Goal: Task Accomplishment & Management: Complete application form

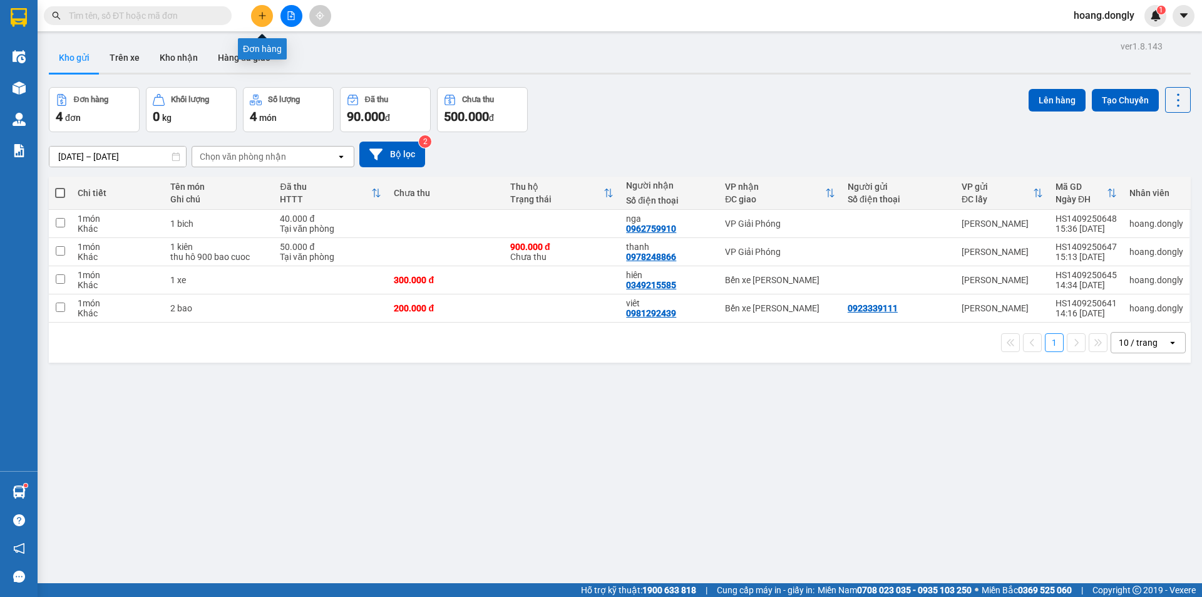
click at [262, 10] on button at bounding box center [262, 16] width 22 height 22
click at [1096, 101] on button "Tạo Chuyến" at bounding box center [1125, 100] width 67 height 23
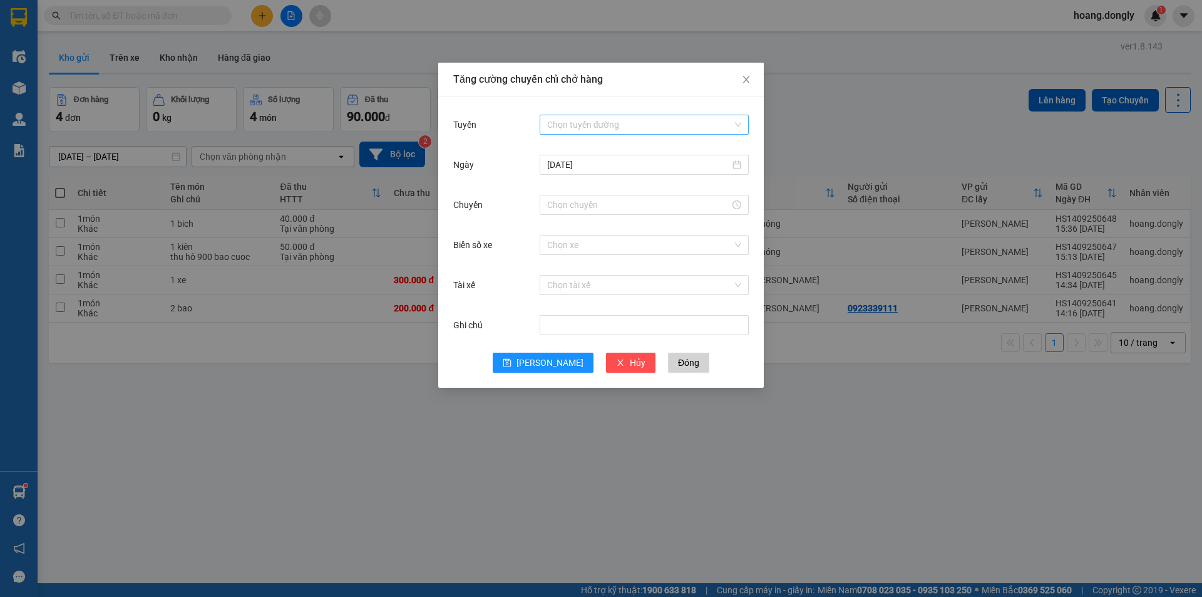
click at [647, 120] on input "Tuyến" at bounding box center [639, 124] width 185 height 19
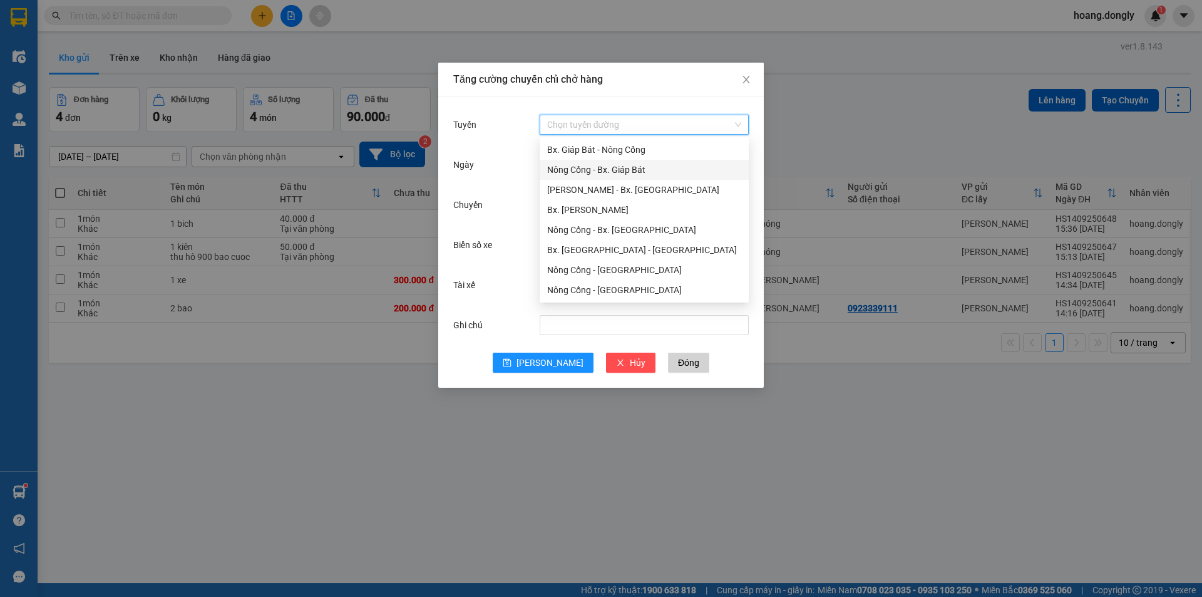
click at [644, 168] on div "Nông Cống - Bx. Giáp Bát" at bounding box center [644, 170] width 194 height 14
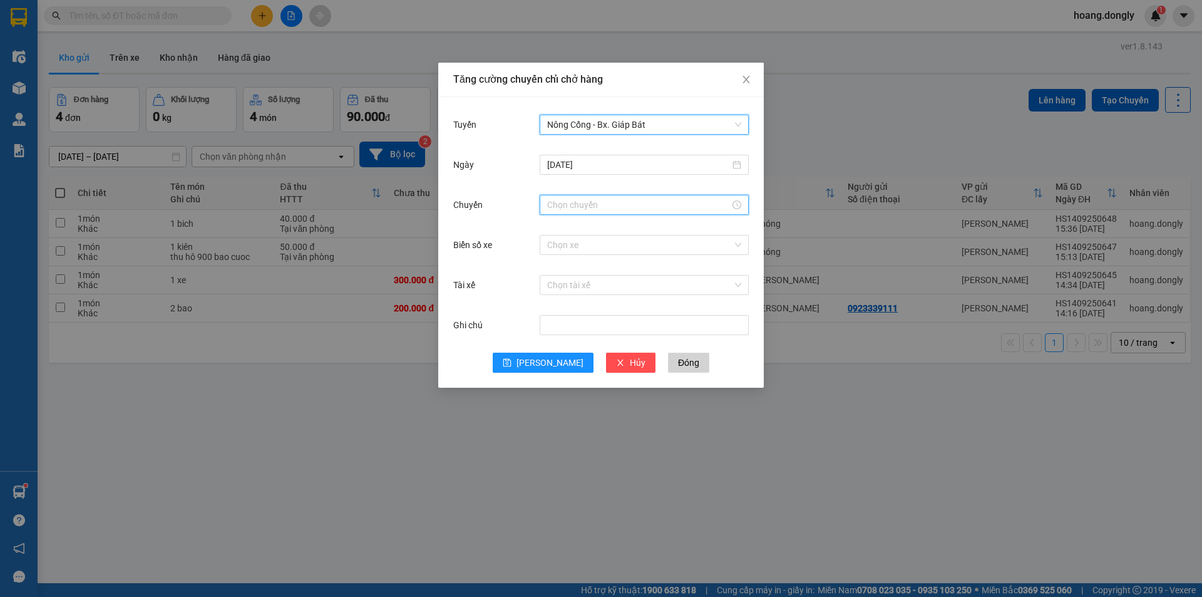
click at [642, 205] on input "Chuyến" at bounding box center [638, 205] width 183 height 14
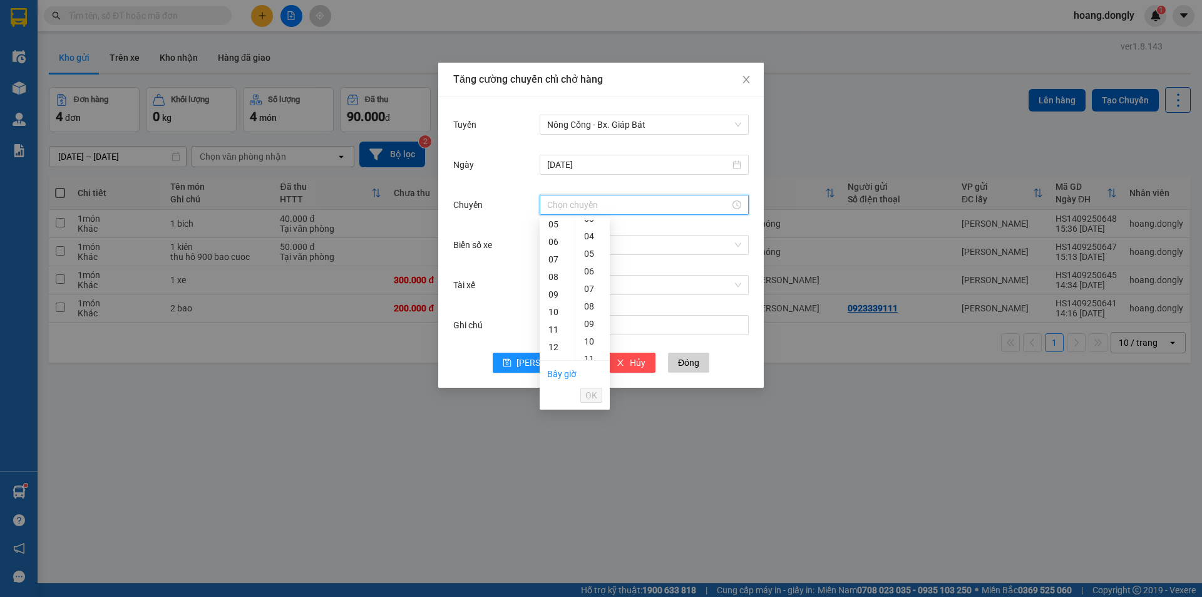
scroll to position [125, 0]
click at [556, 307] on div "15" at bounding box center [557, 304] width 35 height 18
drag, startPoint x: 587, startPoint y: 306, endPoint x: 598, endPoint y: 302, distance: 11.3
click at [597, 303] on div "40" at bounding box center [592, 304] width 34 height 18
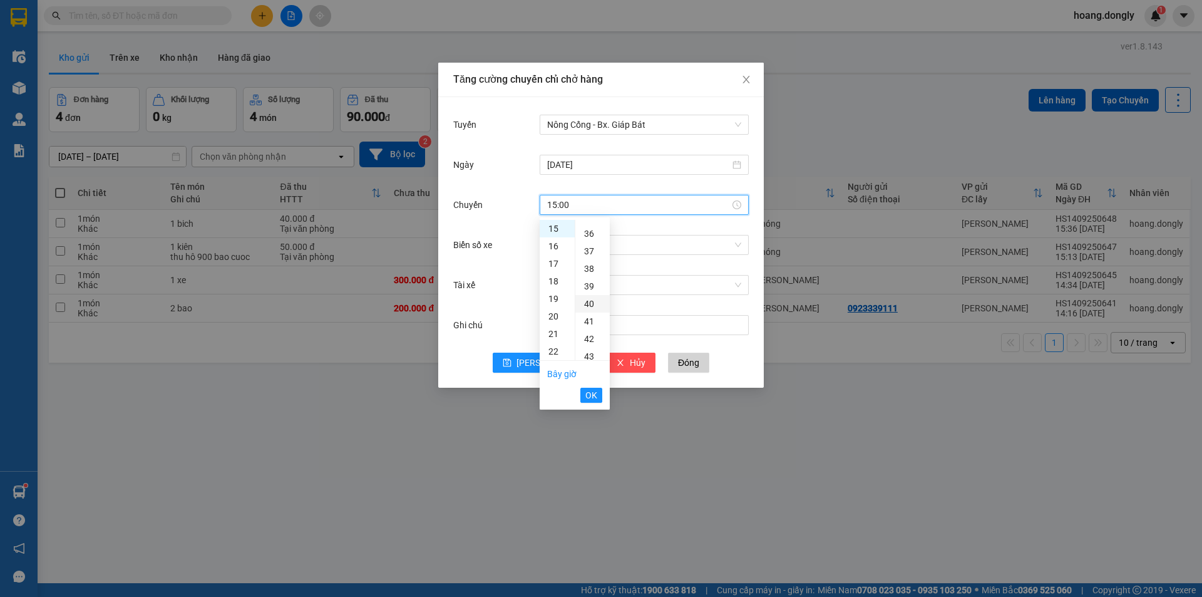
type input "15:40"
click at [591, 395] on span "OK" at bounding box center [591, 395] width 12 height 14
drag, startPoint x: 624, startPoint y: 244, endPoint x: 632, endPoint y: 220, distance: 25.1
click at [626, 232] on form "Tuyến Nông Cống - Bx. Giáp Bát [DATE] Chuyến 15:40 Biển số xe Chọn xe Tài xế Ch…" at bounding box center [601, 242] width 296 height 260
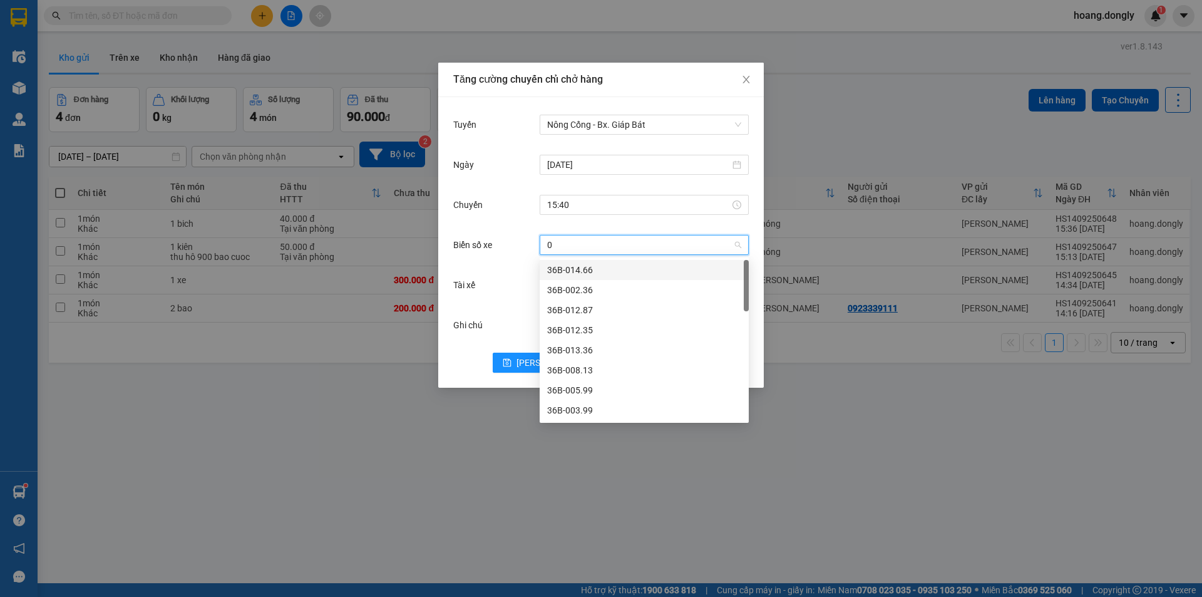
type input "09"
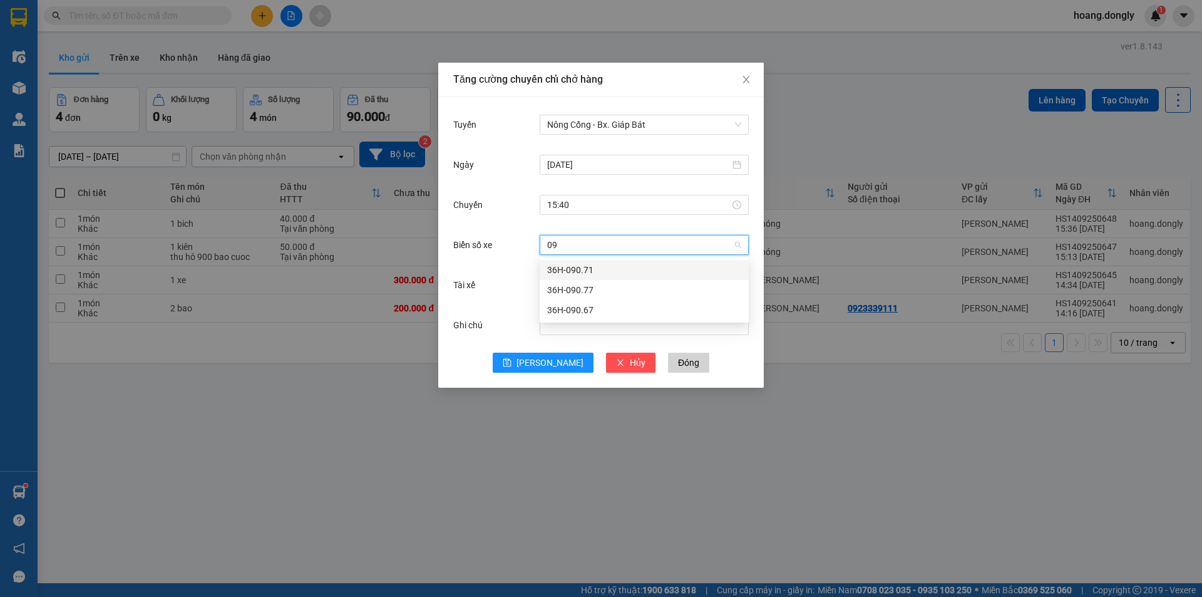
click at [651, 272] on div "36H-090.71" at bounding box center [644, 270] width 194 height 14
click at [621, 283] on input "Tài xế" at bounding box center [639, 285] width 185 height 19
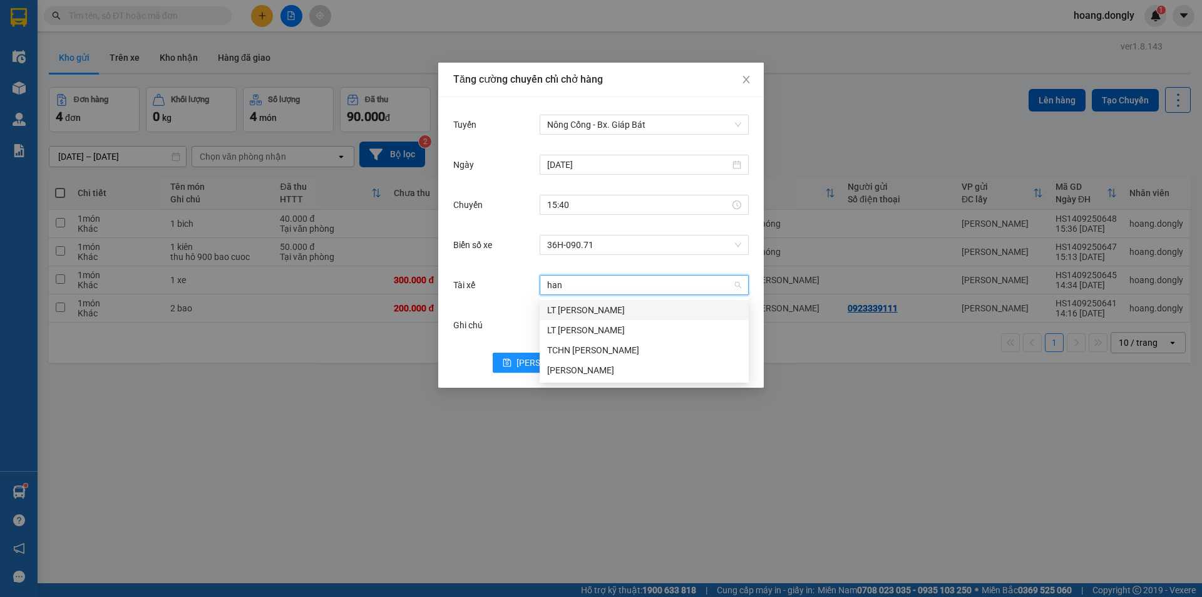
type input "hanh"
click at [671, 371] on div "[PERSON_NAME]" at bounding box center [644, 370] width 194 height 14
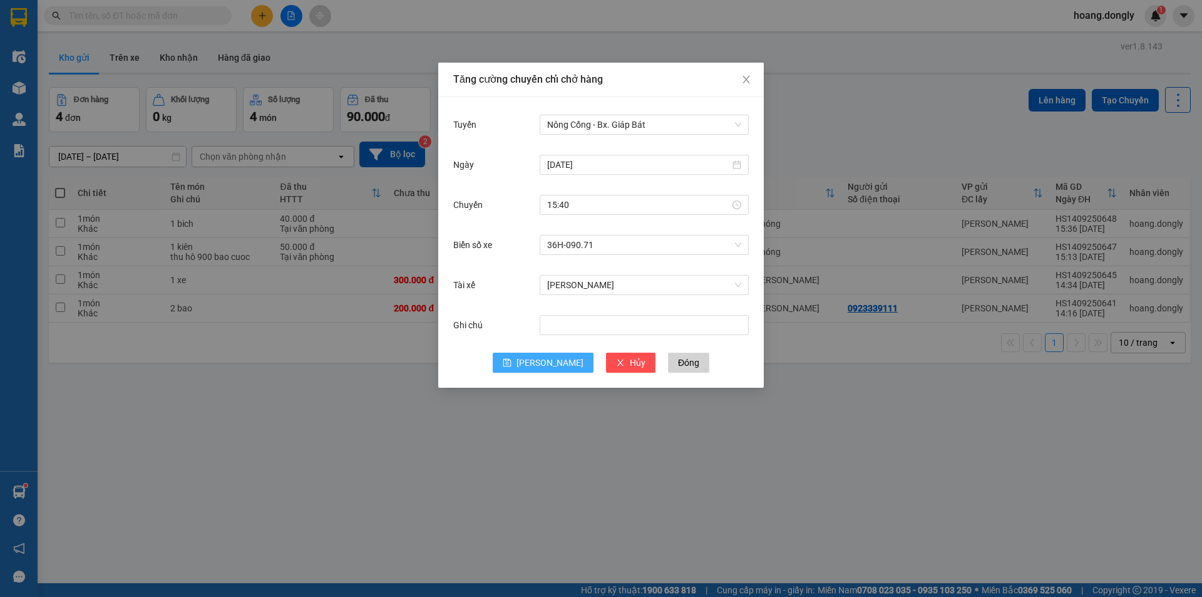
click at [512, 360] on icon "save" at bounding box center [507, 362] width 9 height 9
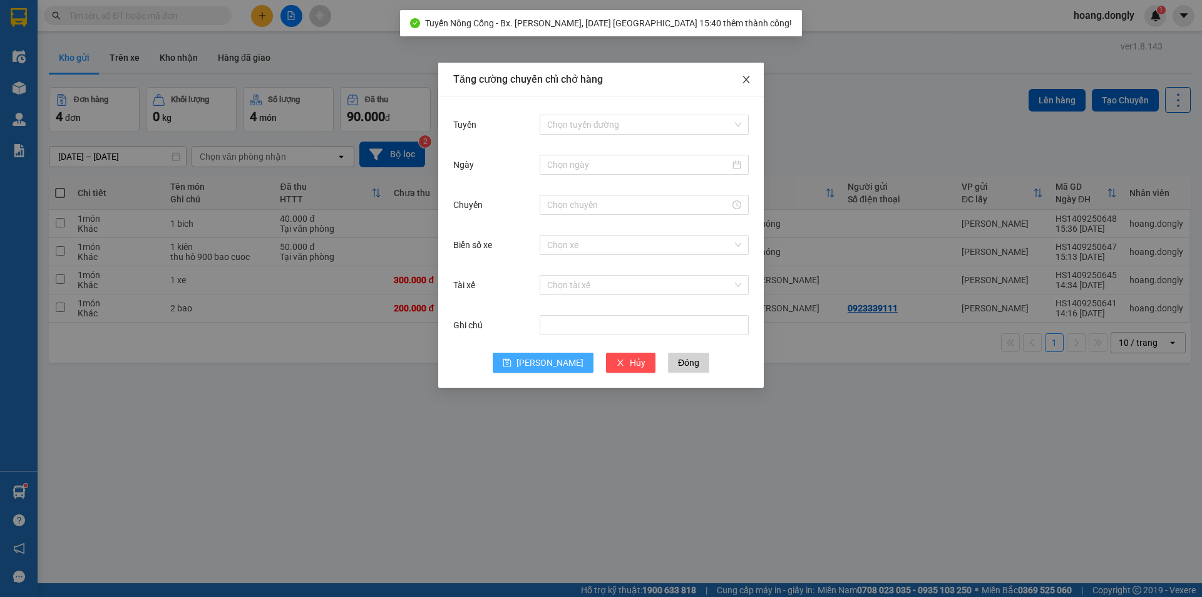
click at [748, 81] on icon "close" at bounding box center [746, 80] width 10 height 10
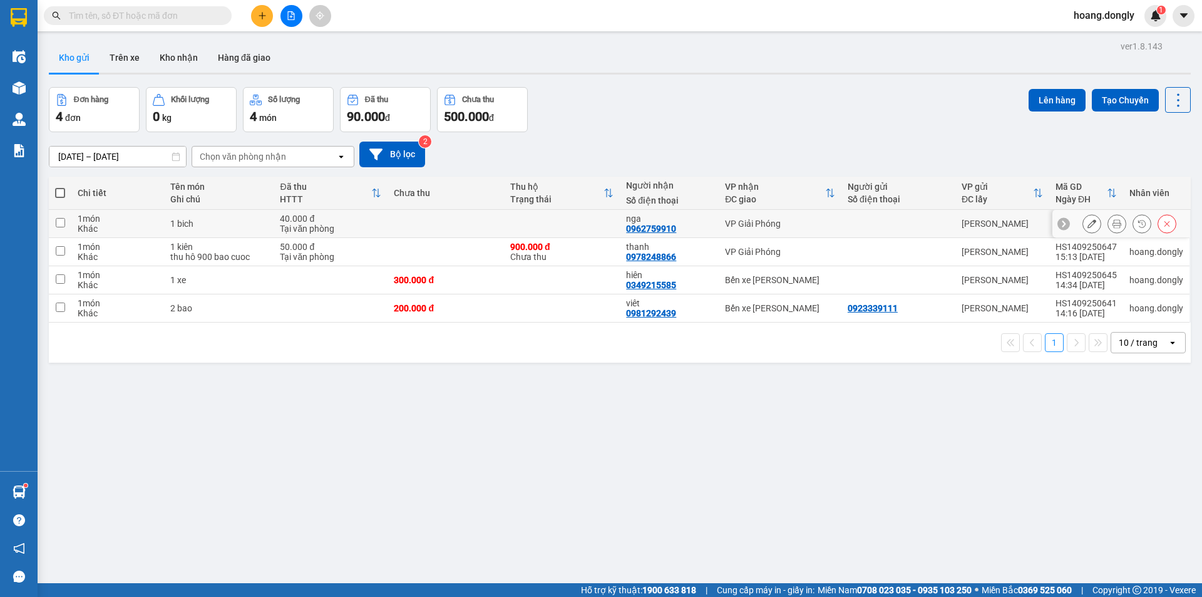
drag, startPoint x: 572, startPoint y: 221, endPoint x: 576, endPoint y: 240, distance: 19.8
click at [574, 227] on td at bounding box center [562, 224] width 116 height 28
checkbox input "true"
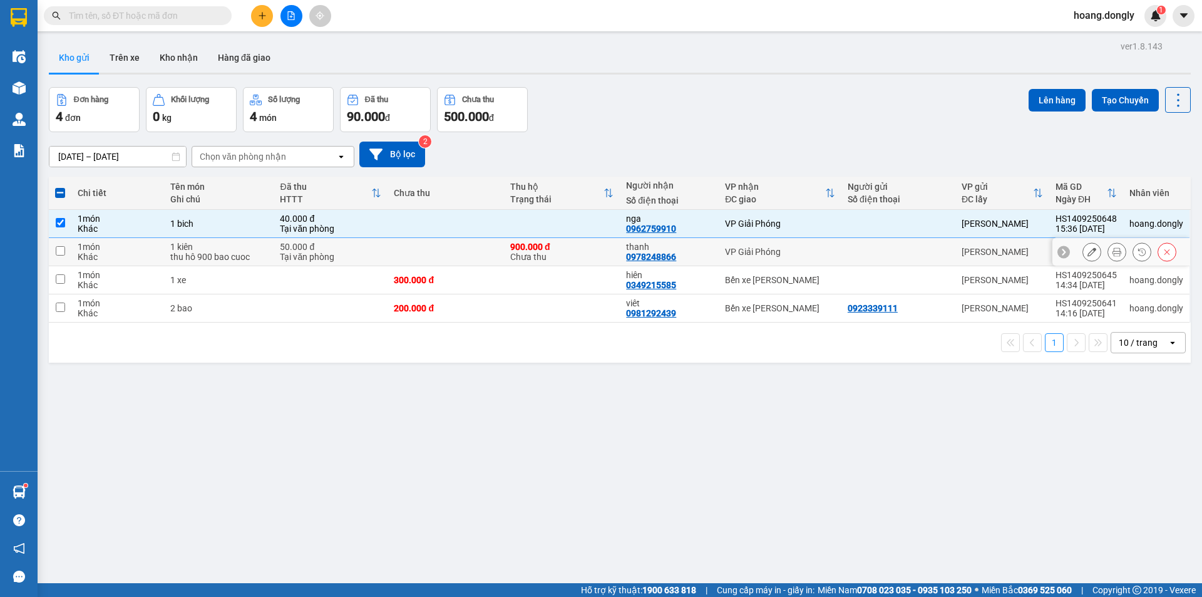
click at [584, 259] on div "900.000 đ Chưa thu" at bounding box center [561, 252] width 103 height 20
checkbox input "true"
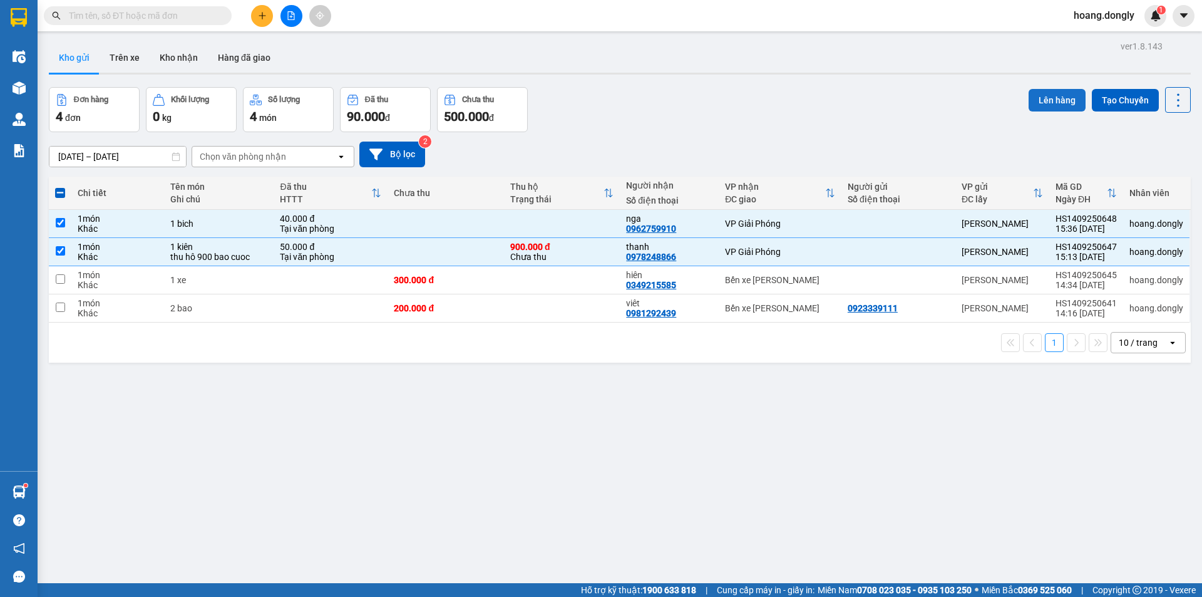
click at [1052, 98] on button "Lên hàng" at bounding box center [1057, 100] width 57 height 23
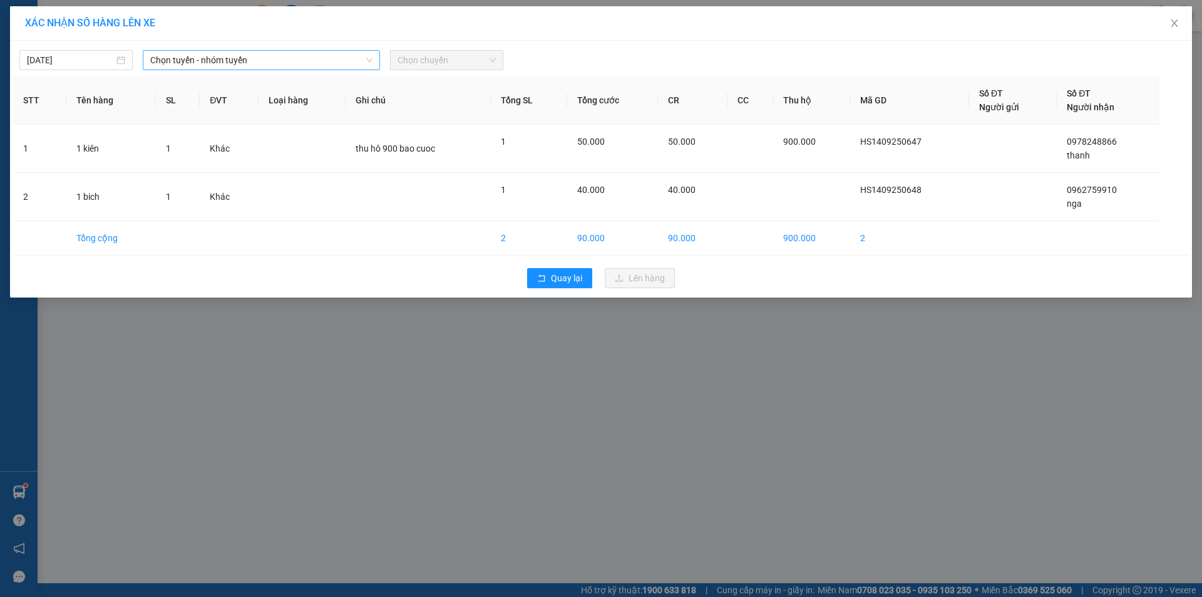
click at [370, 57] on icon "down" at bounding box center [370, 60] width 8 height 8
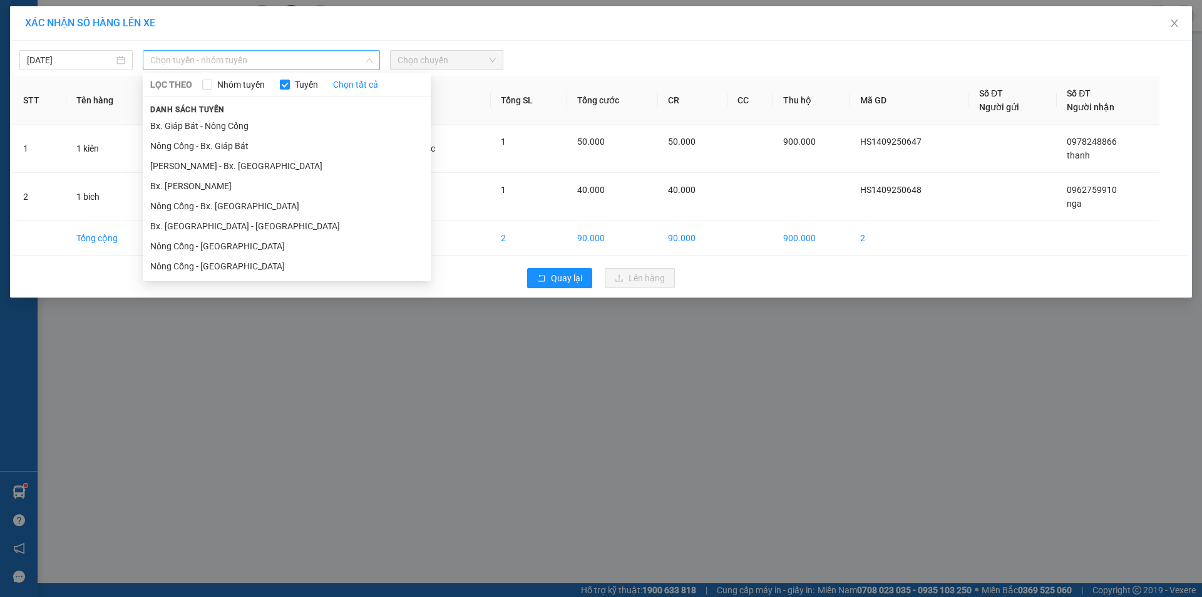
click at [339, 62] on span "Chọn tuyến - nhóm tuyến" at bounding box center [261, 60] width 222 height 19
click at [328, 140] on li "Nông Cống - Bx. Giáp Bát" at bounding box center [287, 146] width 288 height 20
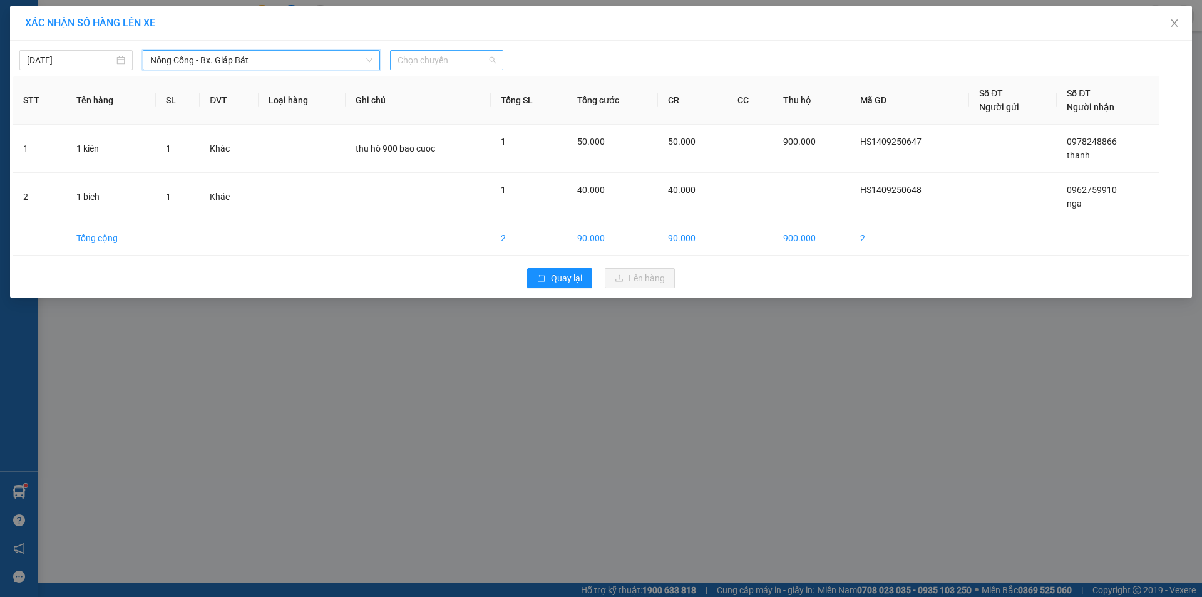
click at [453, 58] on span "Chọn chuyến" at bounding box center [447, 60] width 98 height 19
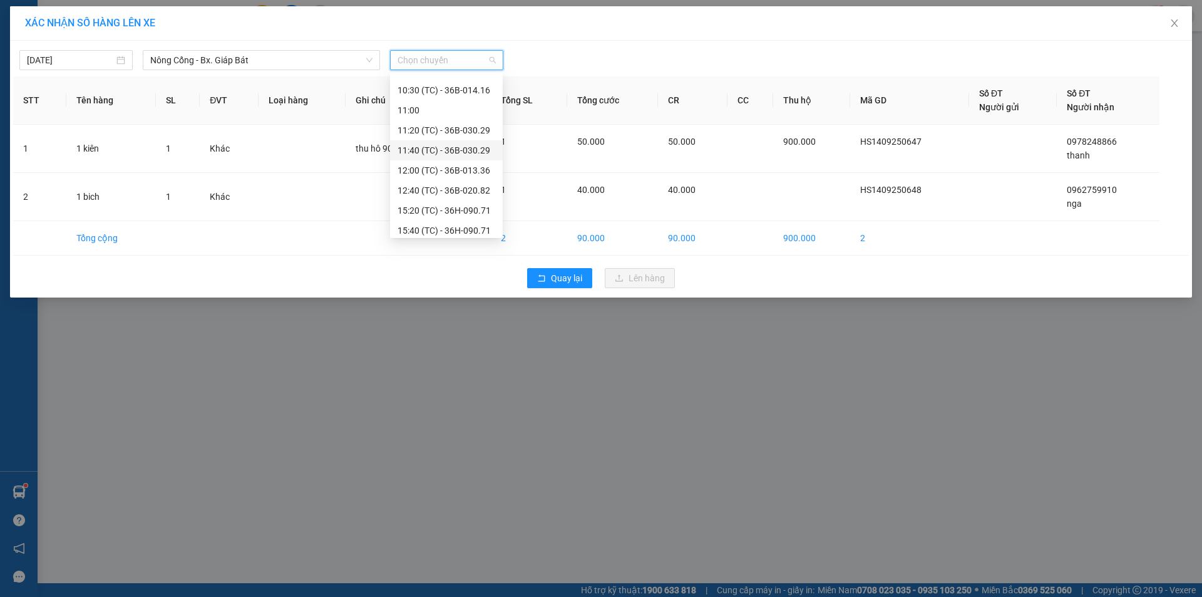
scroll to position [200, 0]
click at [445, 204] on div "15:40 (TC) - 36H-090.71" at bounding box center [447, 206] width 98 height 14
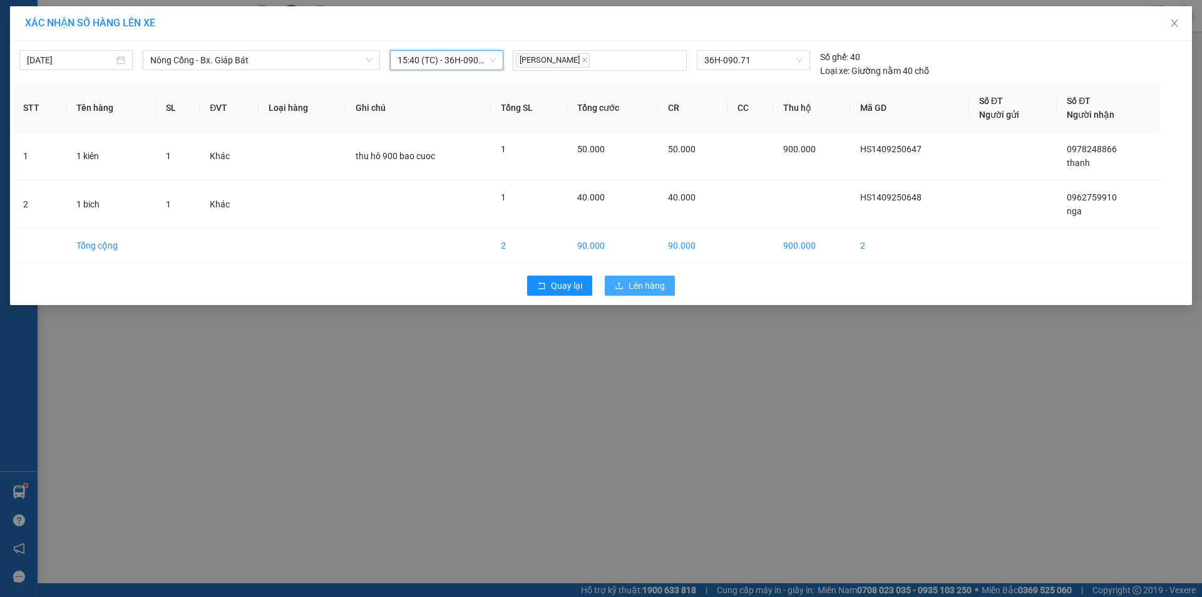
click at [655, 284] on span "Lên hàng" at bounding box center [647, 286] width 36 height 14
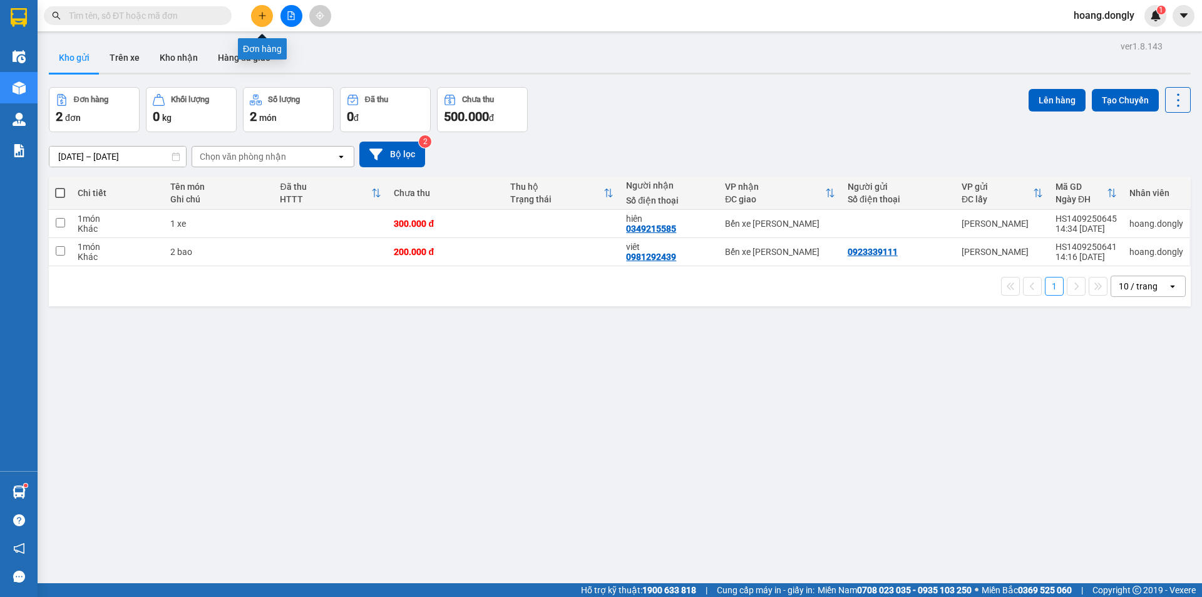
click at [259, 17] on icon "plus" at bounding box center [262, 15] width 9 height 9
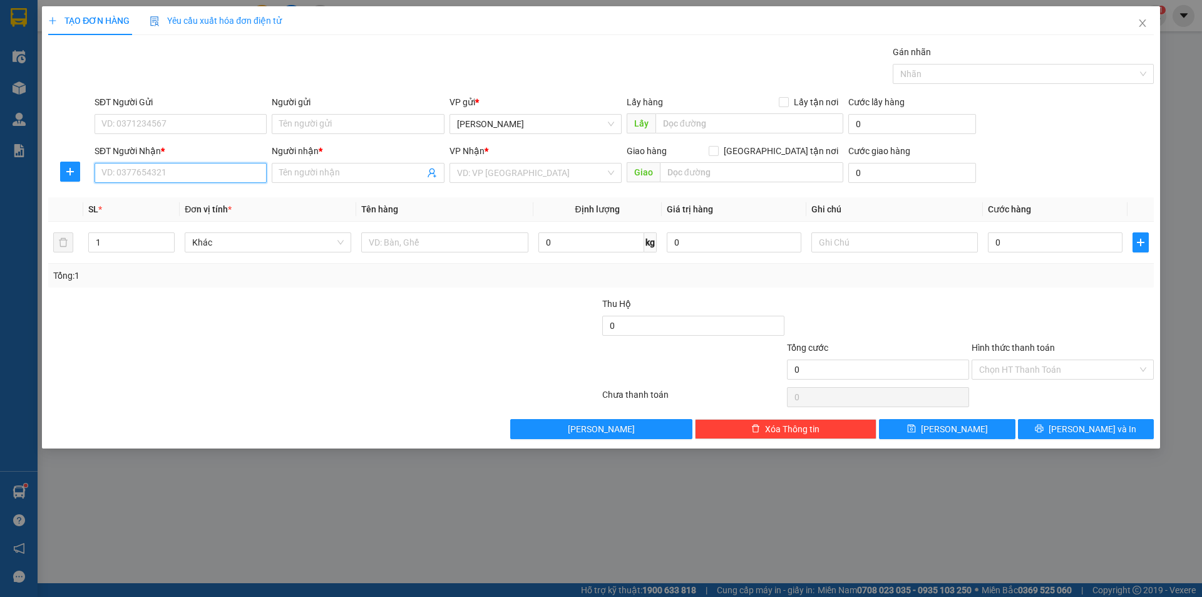
click at [234, 172] on input "SĐT Người Nhận *" at bounding box center [181, 173] width 172 height 20
type input "0356582358"
click at [349, 178] on input "Người nhận *" at bounding box center [351, 173] width 145 height 14
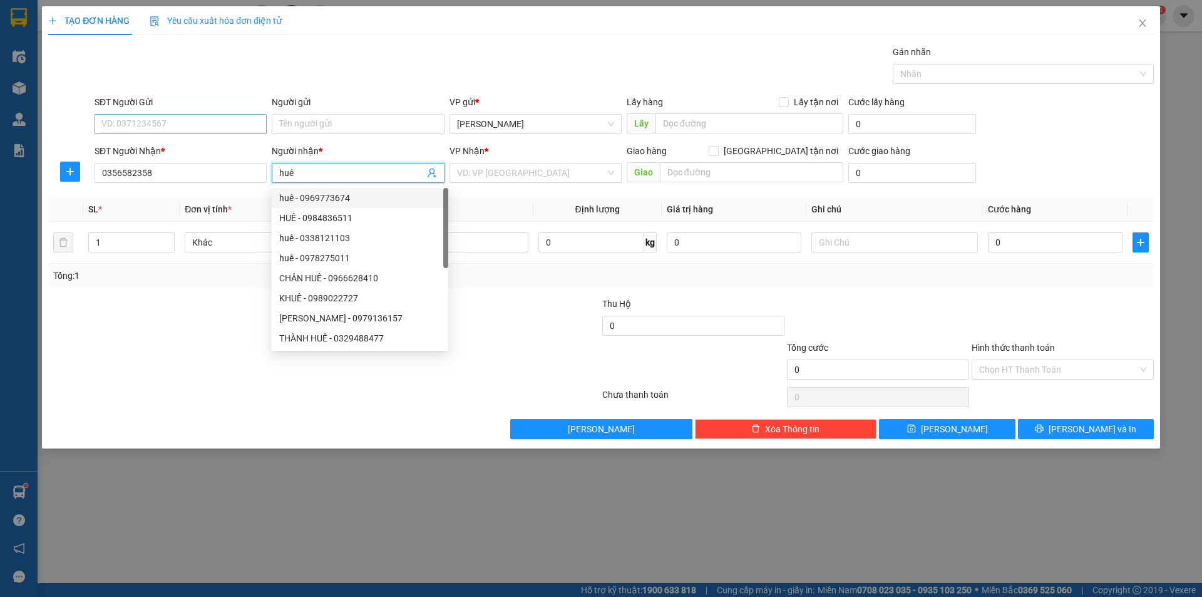
type input "huê"
click at [210, 121] on input "SĐT Người Gửi" at bounding box center [181, 124] width 172 height 20
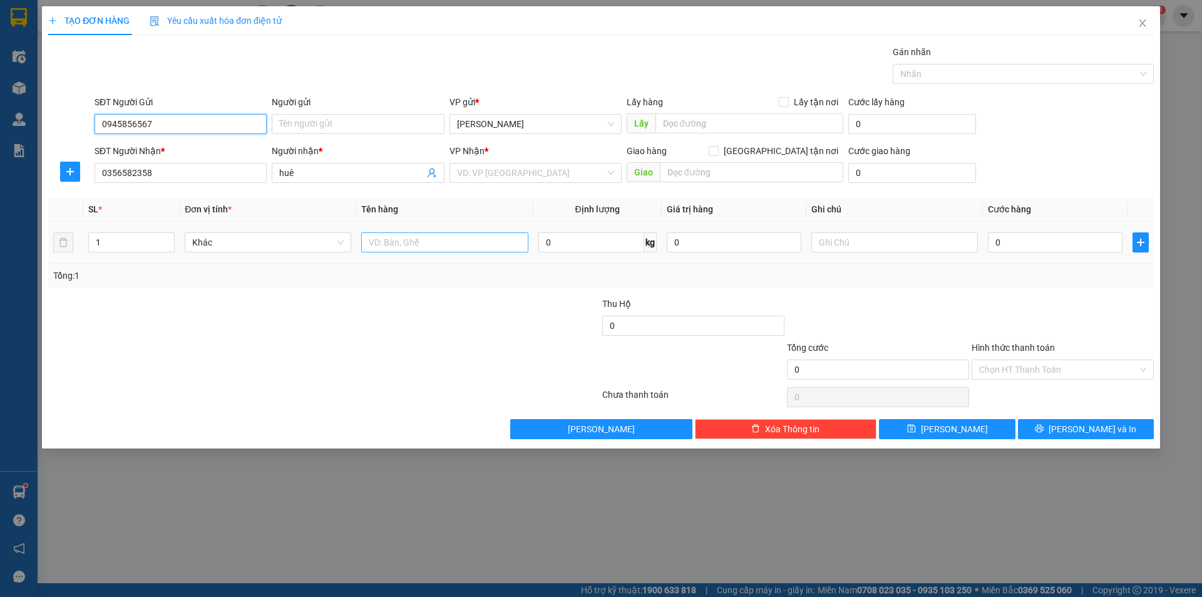
type input "0945856567"
click at [446, 242] on input "text" at bounding box center [444, 242] width 167 height 20
click at [1010, 240] on input "0" at bounding box center [1055, 242] width 135 height 20
click at [476, 238] on input "1 bao" at bounding box center [444, 242] width 167 height 20
type input "1 bao 1 kiên"
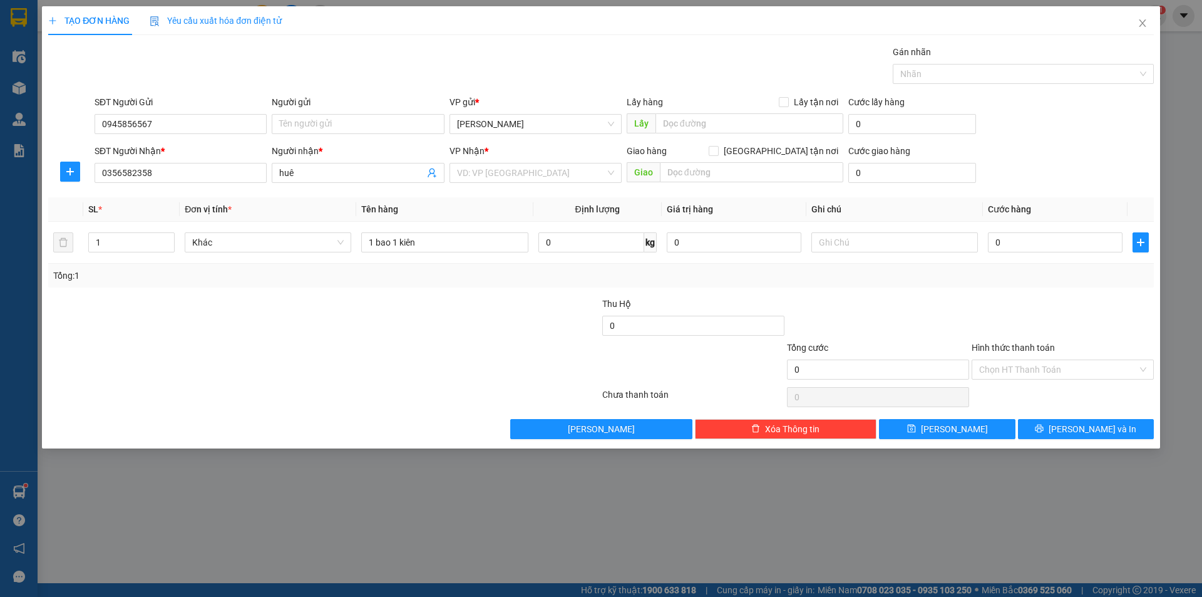
click at [416, 348] on div at bounding box center [231, 363] width 369 height 44
click at [1049, 245] on input "0" at bounding box center [1055, 242] width 135 height 20
click at [989, 243] on input "0" at bounding box center [1055, 242] width 135 height 20
type input "80"
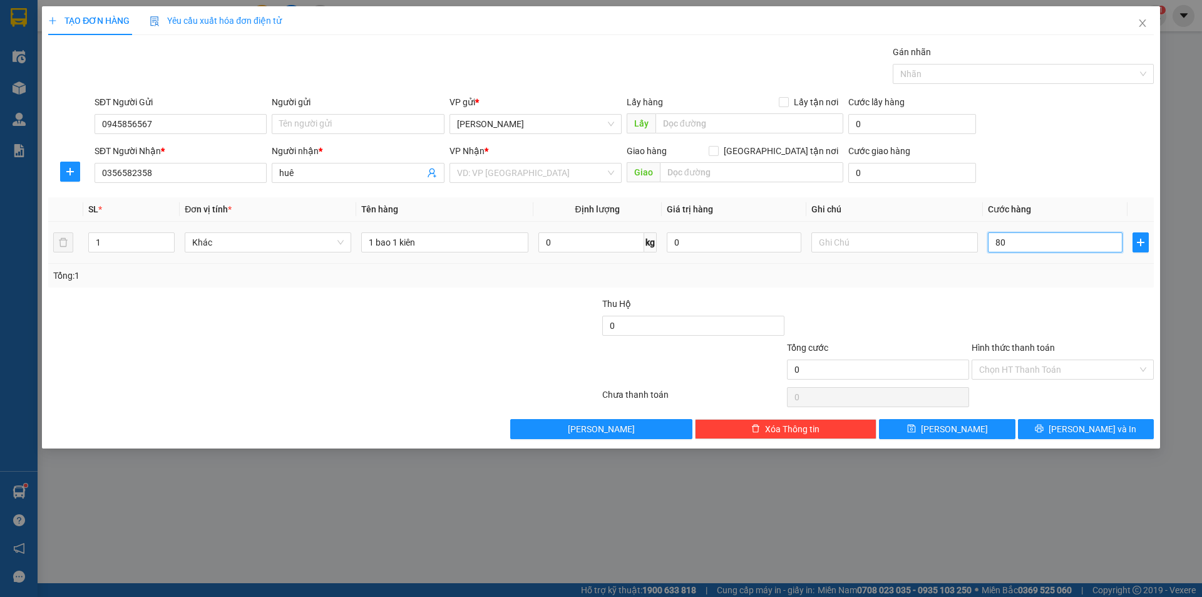
type input "80"
click at [1019, 292] on div "Transit Pickup Surcharge Ids Transit Deliver Surcharge Ids Transit Deliver Surc…" at bounding box center [601, 242] width 1106 height 394
type input "80.000"
click at [1053, 367] on input "Hình thức thanh toán" at bounding box center [1058, 369] width 158 height 19
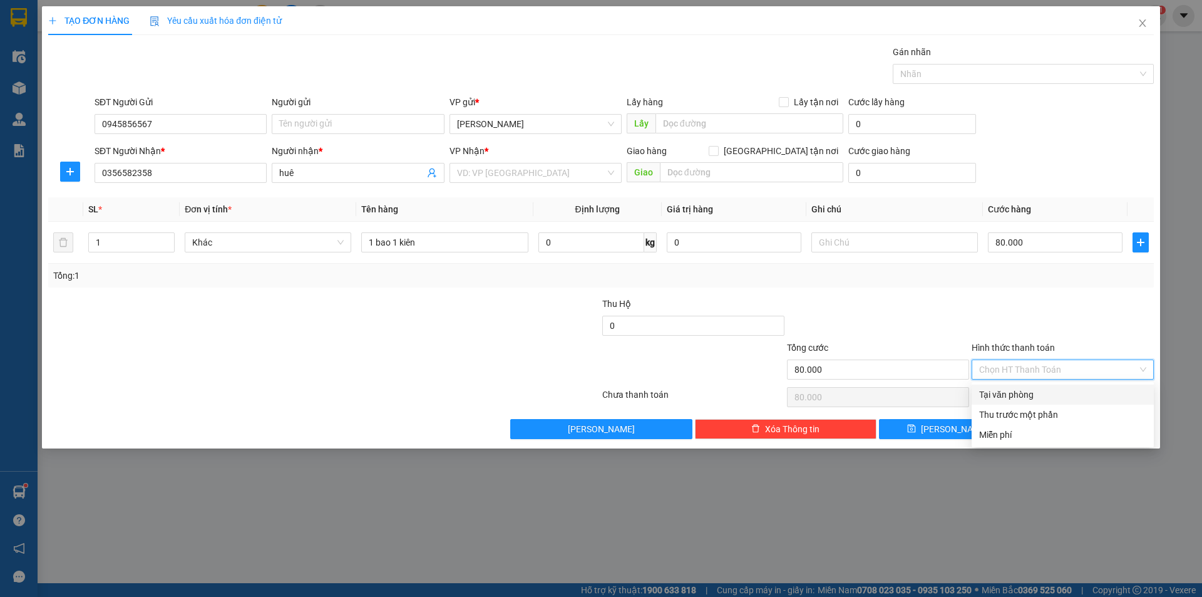
click at [1036, 393] on div "Tại văn phòng" at bounding box center [1062, 395] width 167 height 14
type input "0"
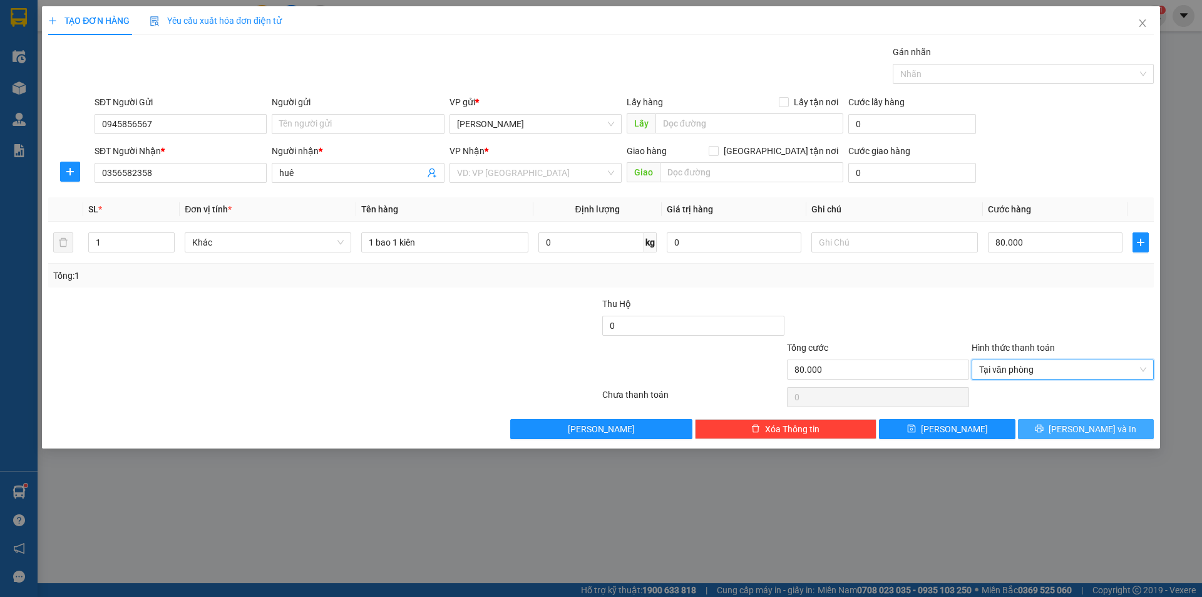
click at [1044, 426] on icon "printer" at bounding box center [1040, 429] width 8 height 8
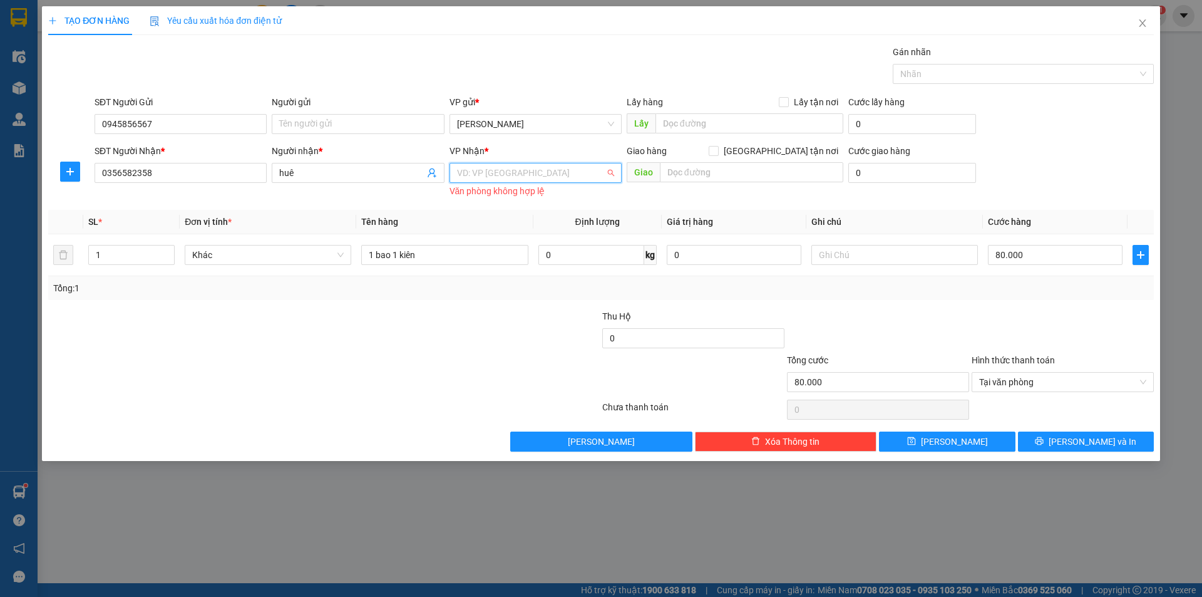
click at [485, 170] on input "search" at bounding box center [531, 172] width 148 height 19
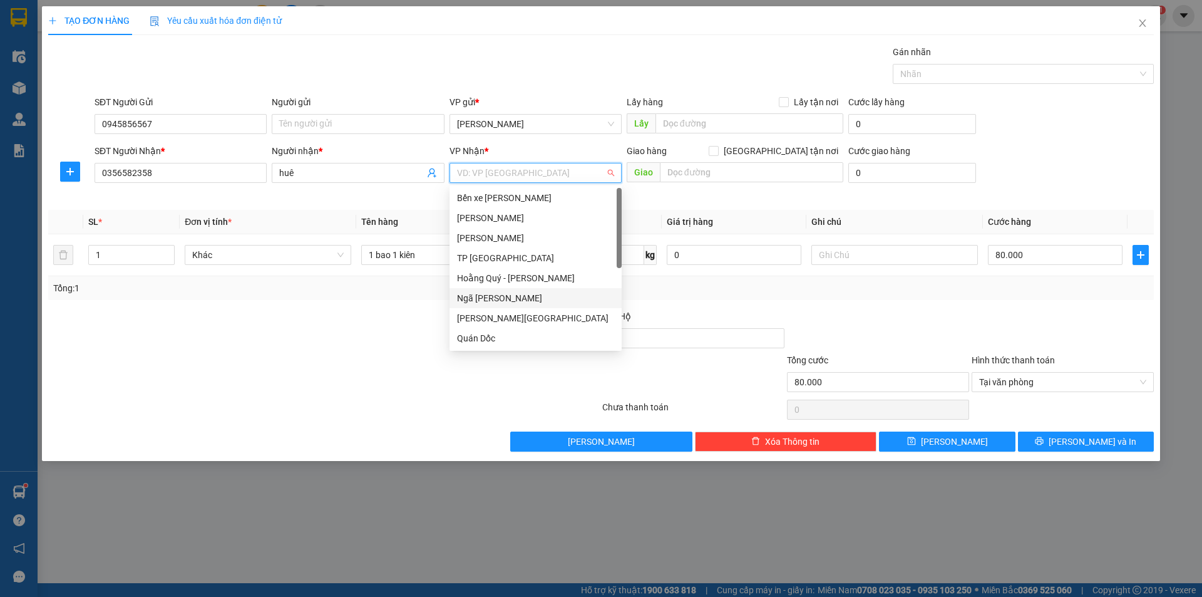
scroll to position [180, 0]
click at [528, 302] on div "Bến xe Giáp Bát" at bounding box center [535, 298] width 157 height 14
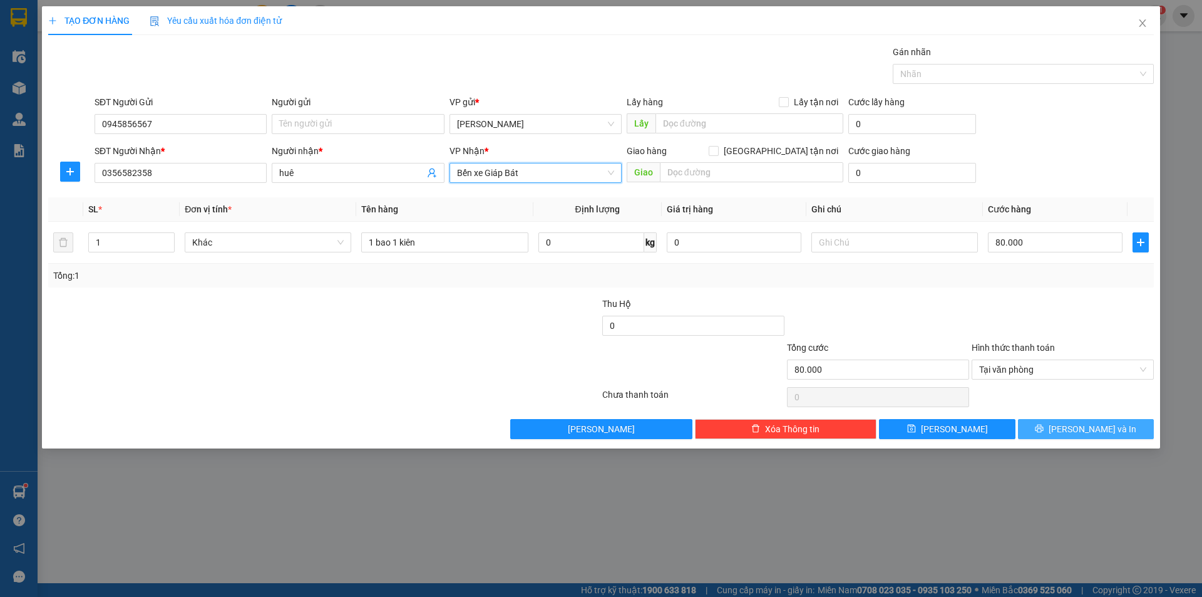
click at [1084, 422] on span "[PERSON_NAME] và In" at bounding box center [1093, 429] width 88 height 14
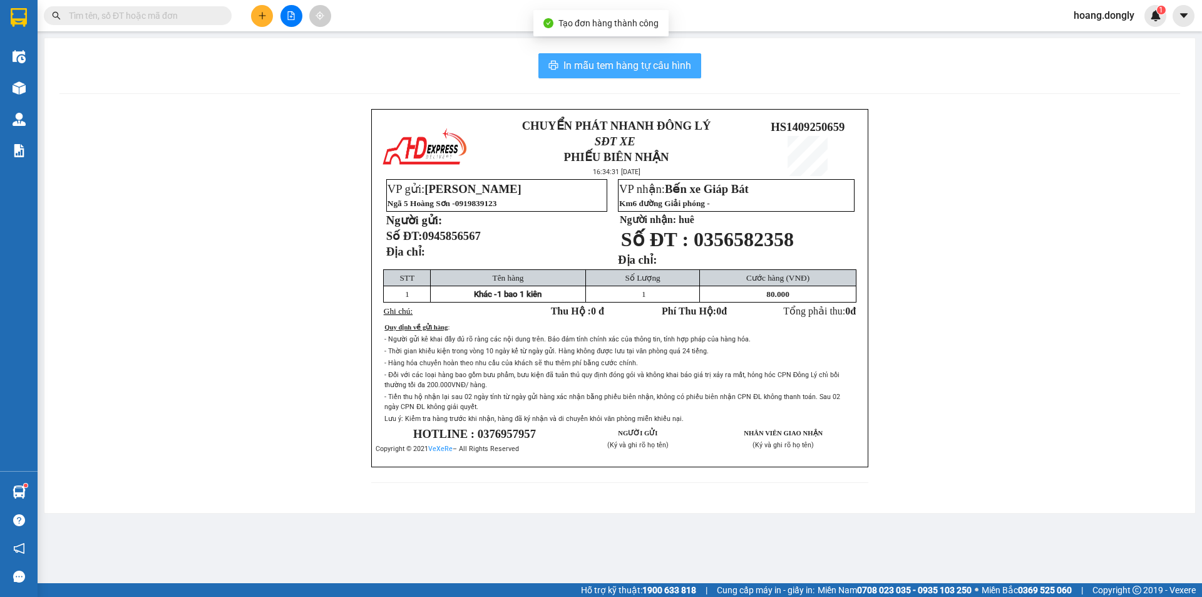
click at [587, 58] on span "In mẫu tem hàng tự cấu hình" at bounding box center [628, 66] width 128 height 16
